Goal: Find specific page/section: Find specific page/section

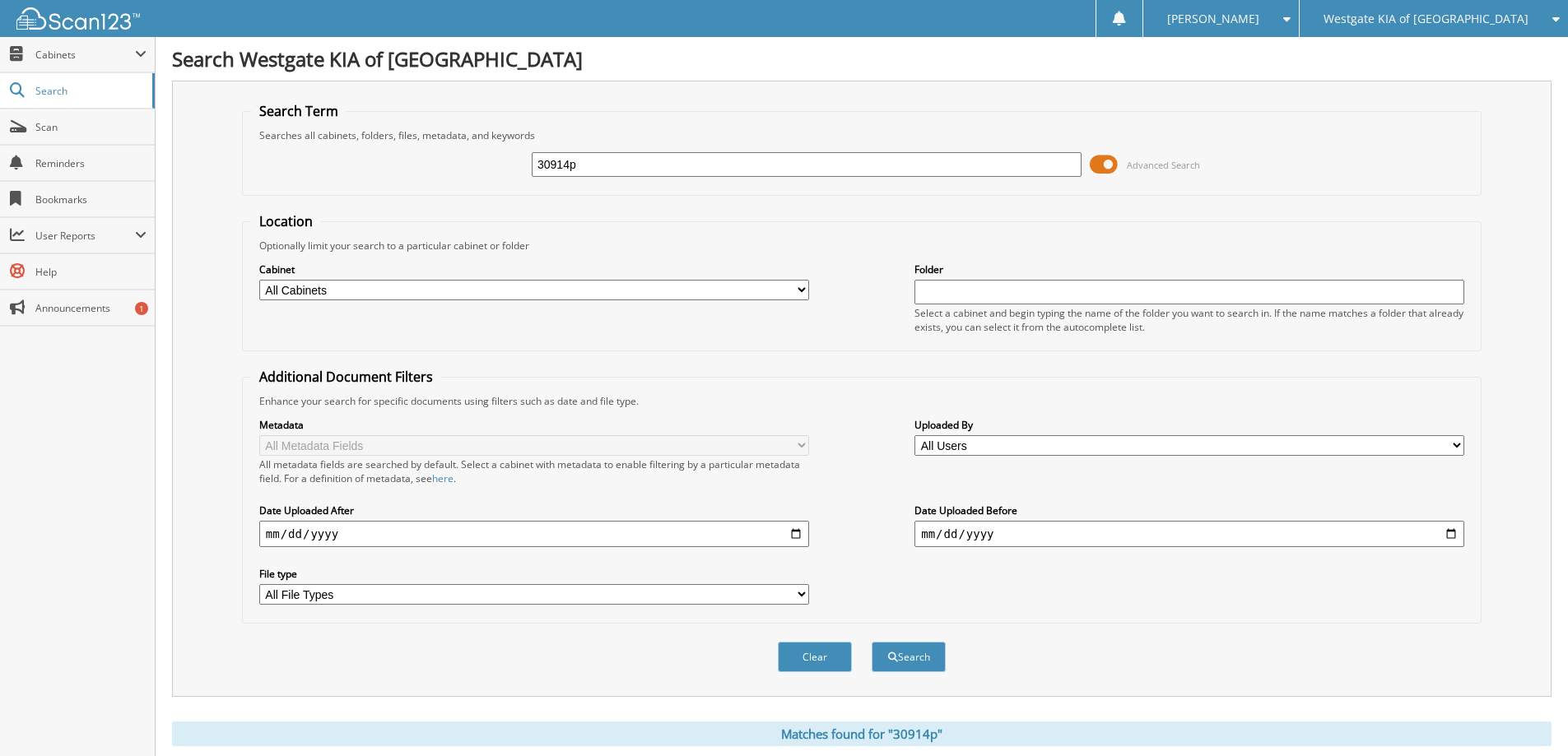
click at [657, 158] on input "30914p" at bounding box center [806, 164] width 550 height 25
type input "62898P"
click at [872, 642] on button "Search" at bounding box center [908, 657] width 74 height 31
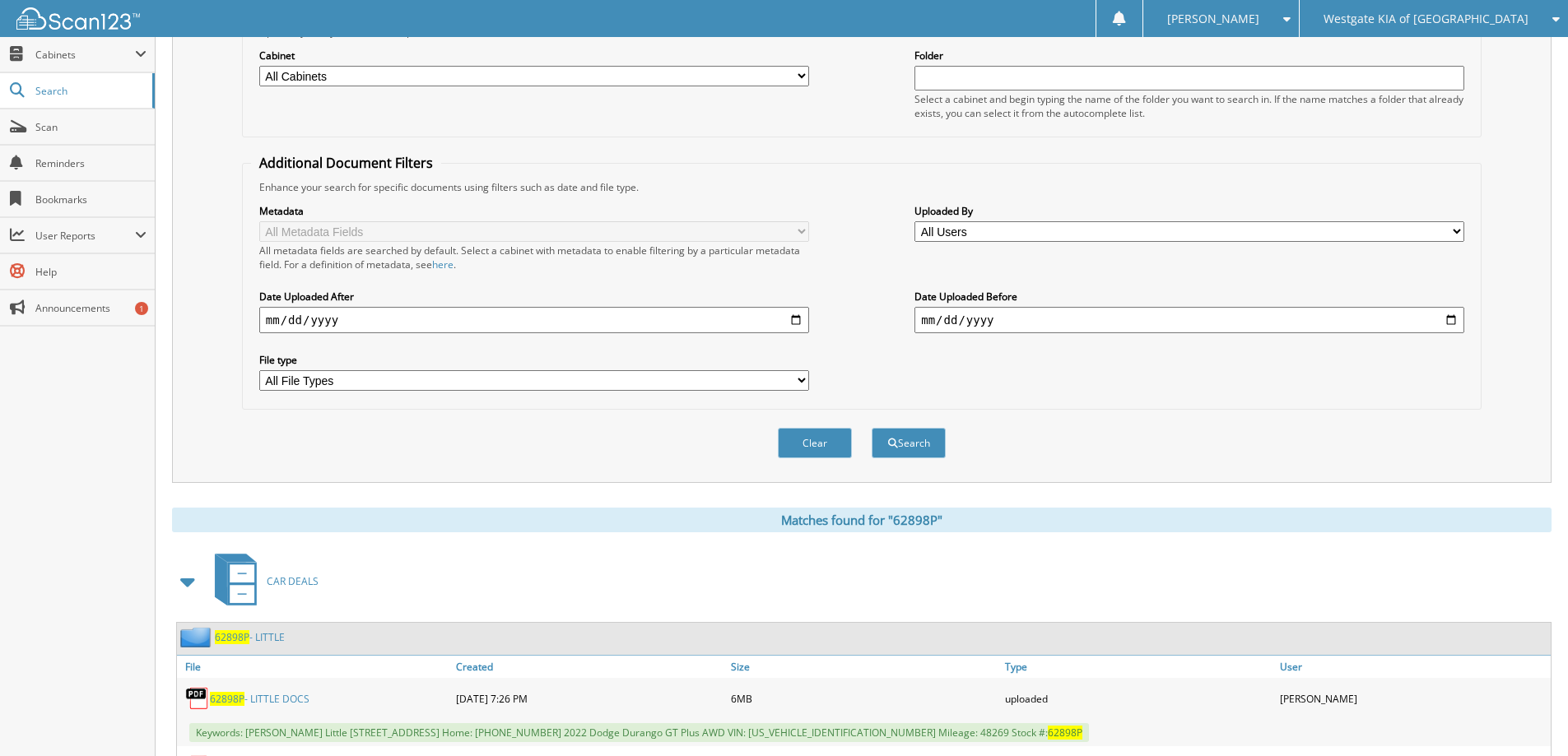
scroll to position [411, 0]
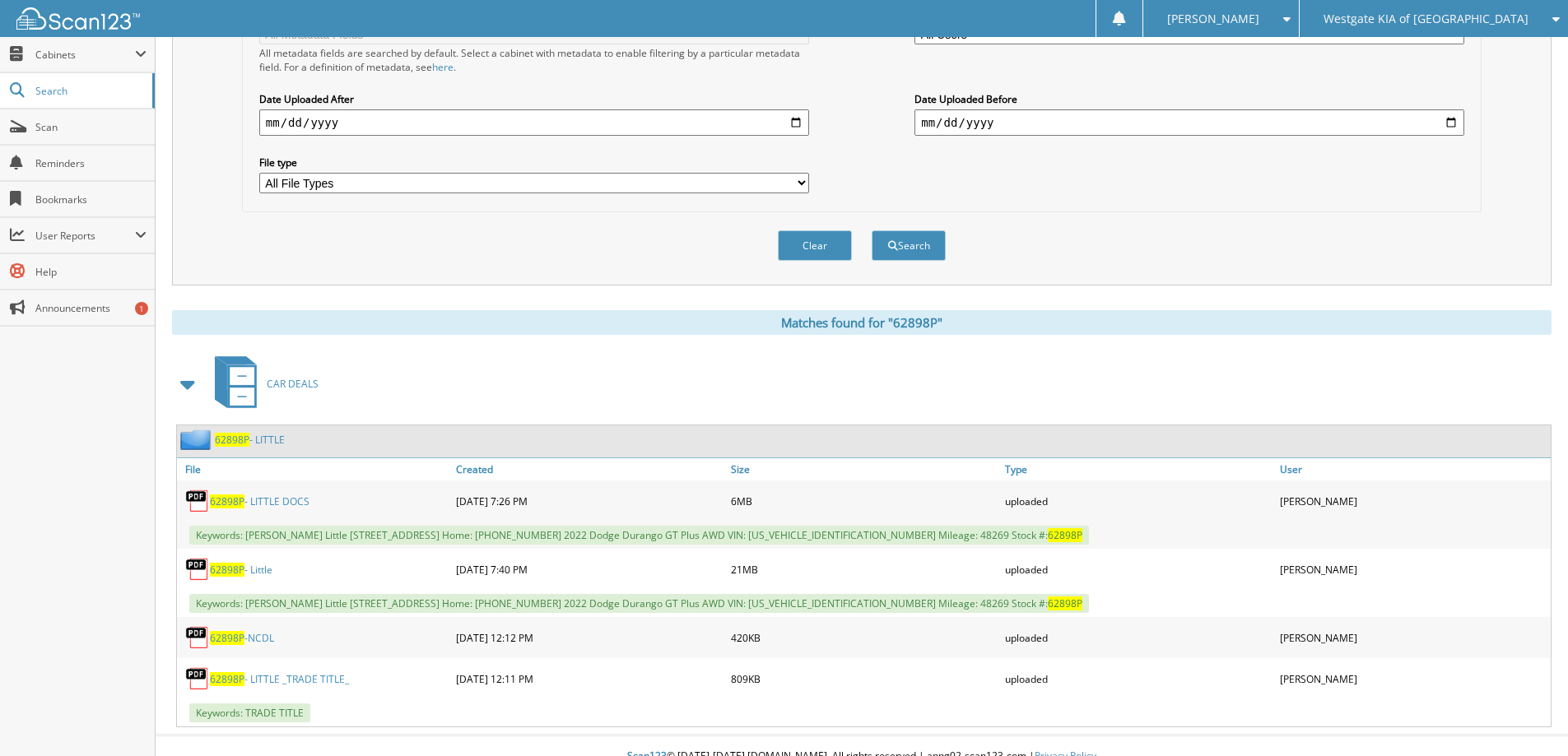
click at [263, 442] on link "62898P - LITTLE" at bounding box center [249, 439] width 70 height 14
